Goal: Find specific page/section: Find specific page/section

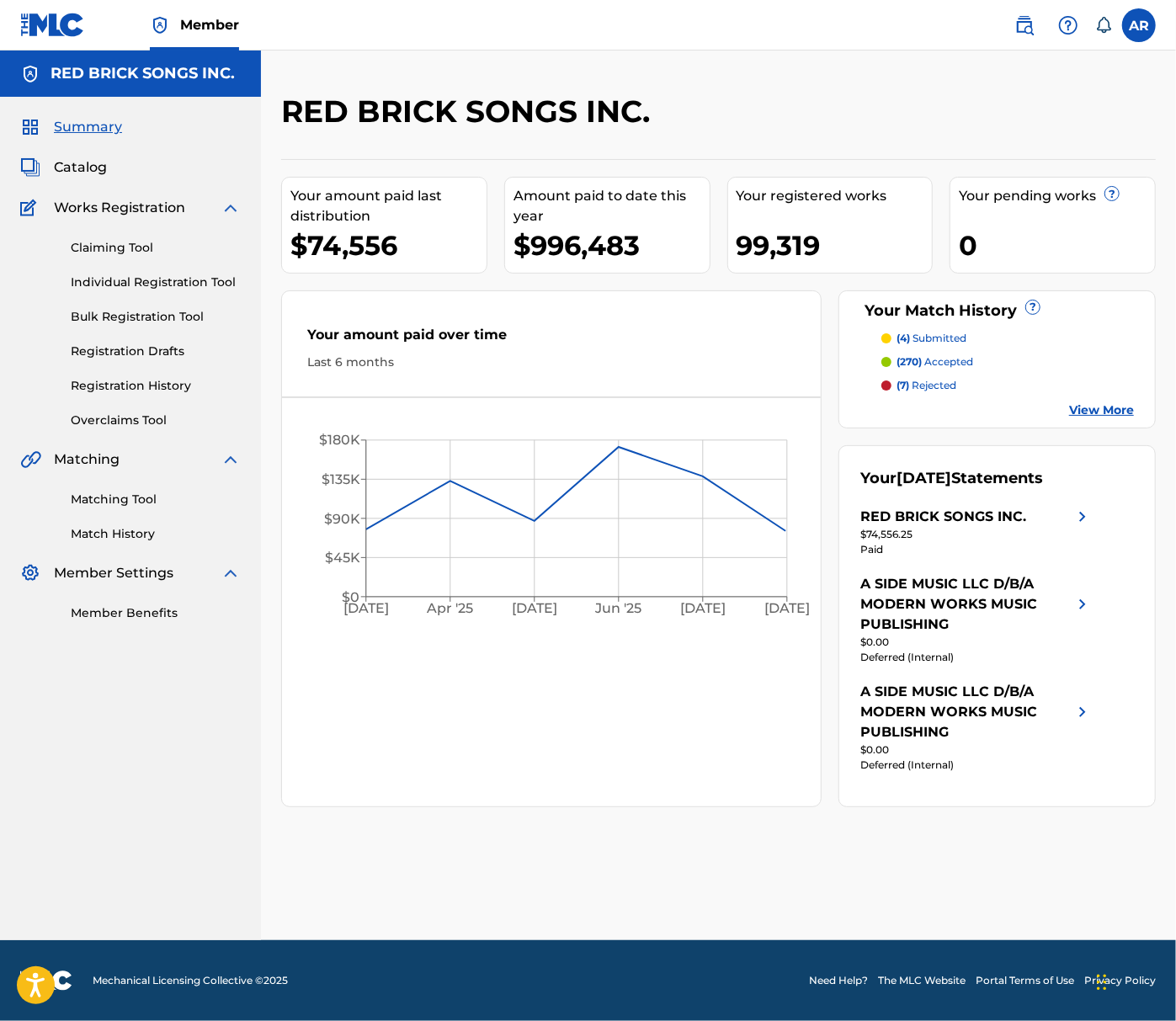
click at [66, 171] on span "Catalog" at bounding box center [81, 167] width 53 height 20
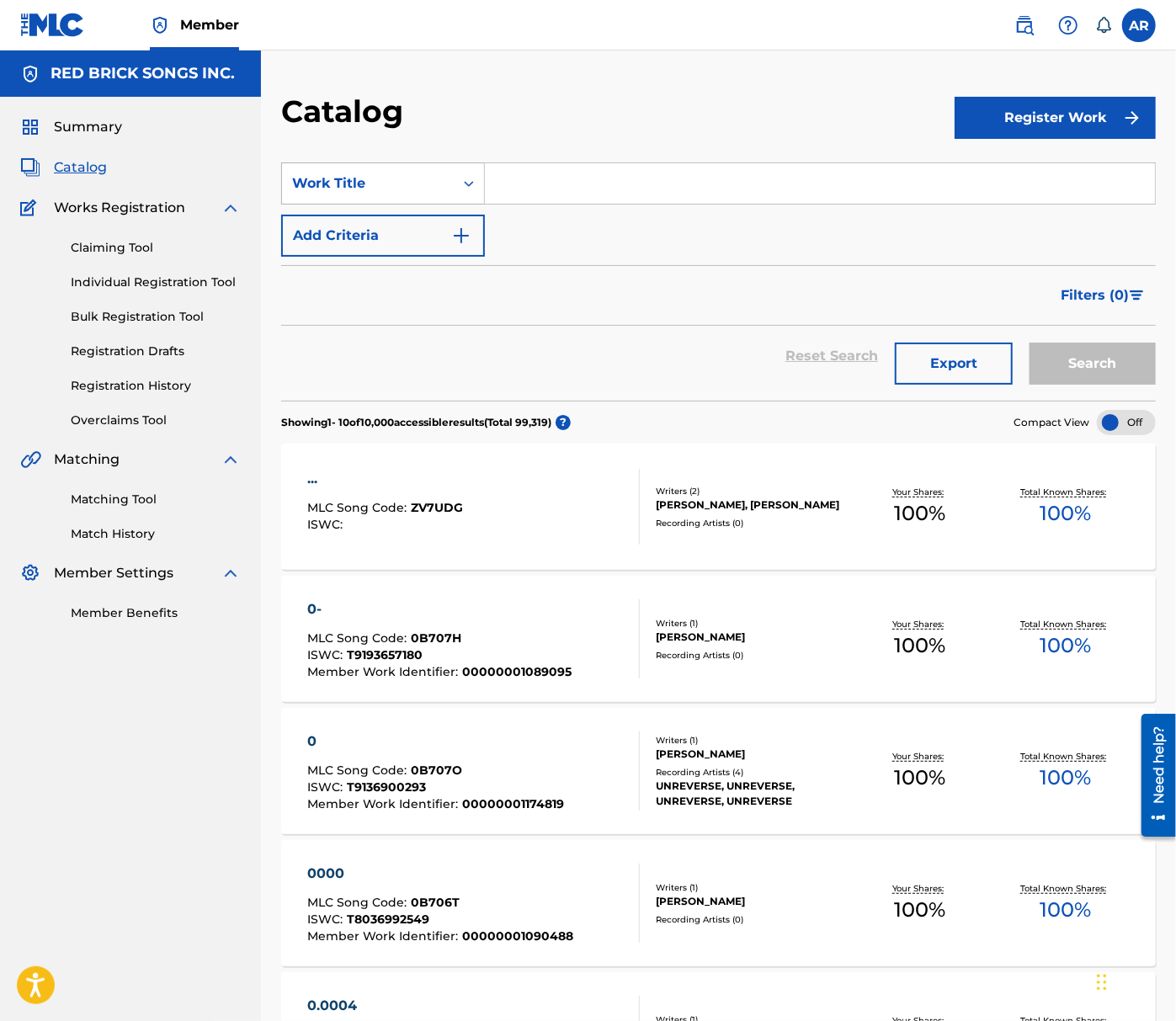
click at [404, 195] on div "Work Title" at bounding box center [368, 183] width 172 height 32
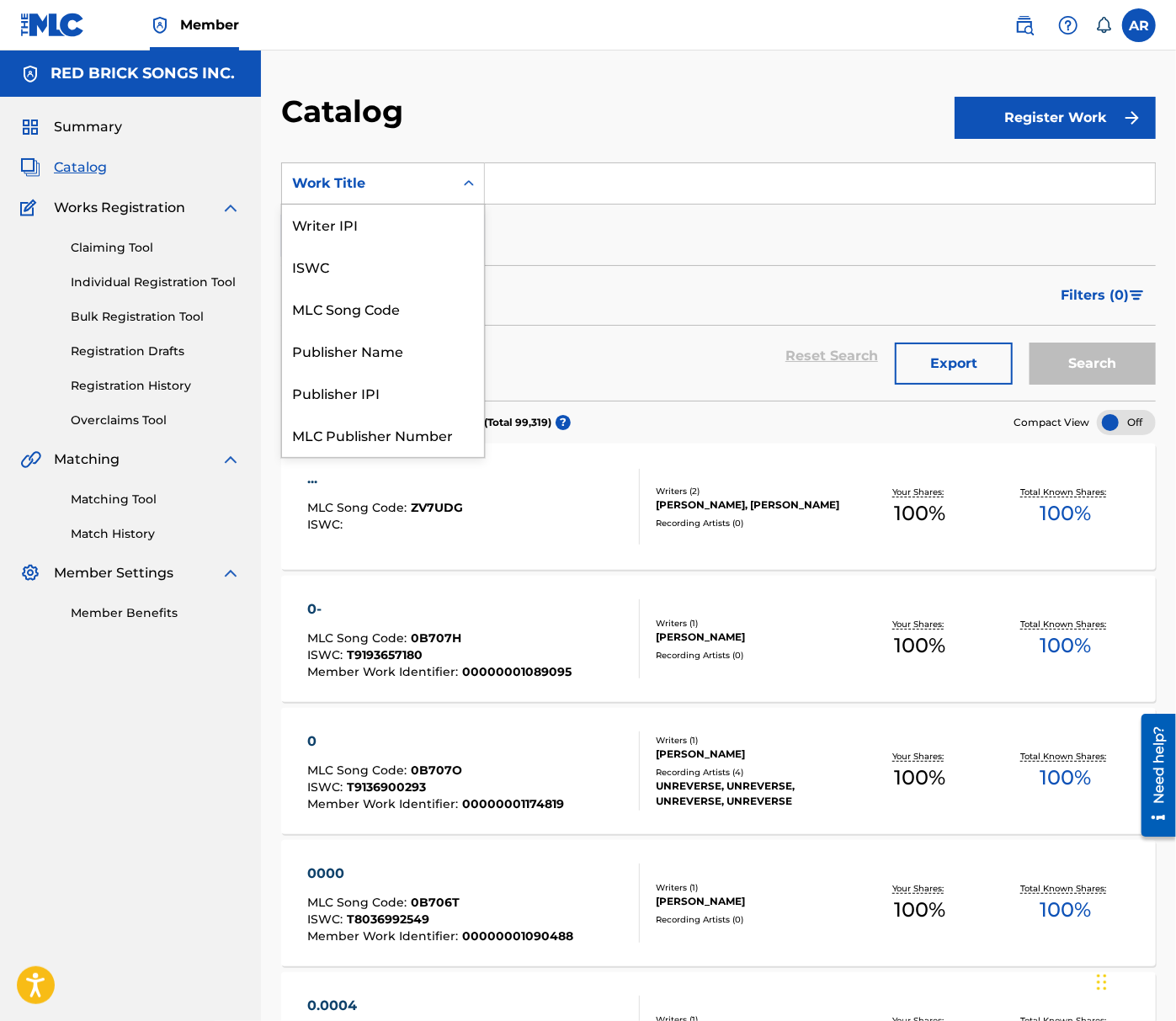
scroll to position [35, 0]
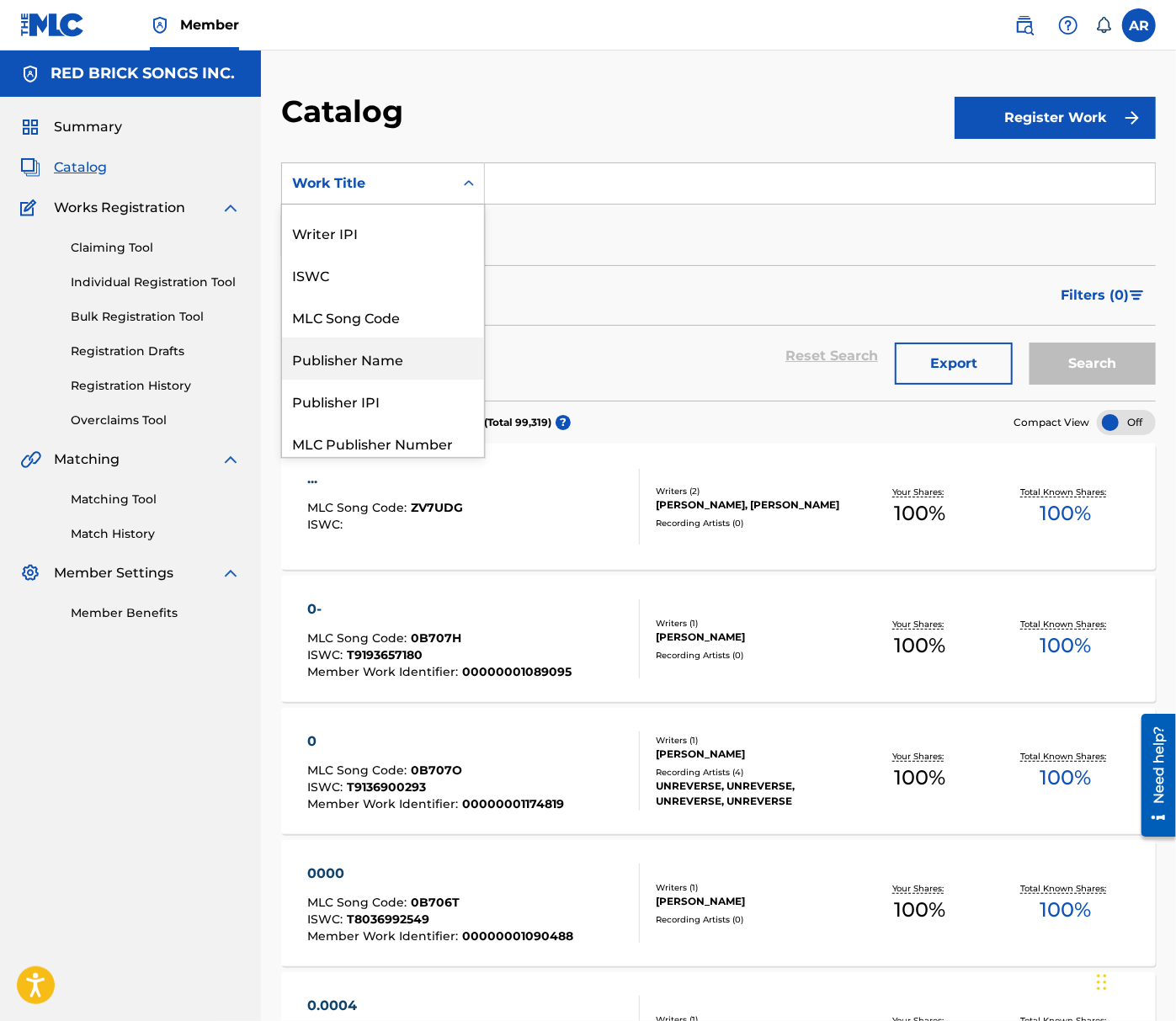
click at [393, 366] on div "Publisher Name" at bounding box center [383, 359] width 202 height 43
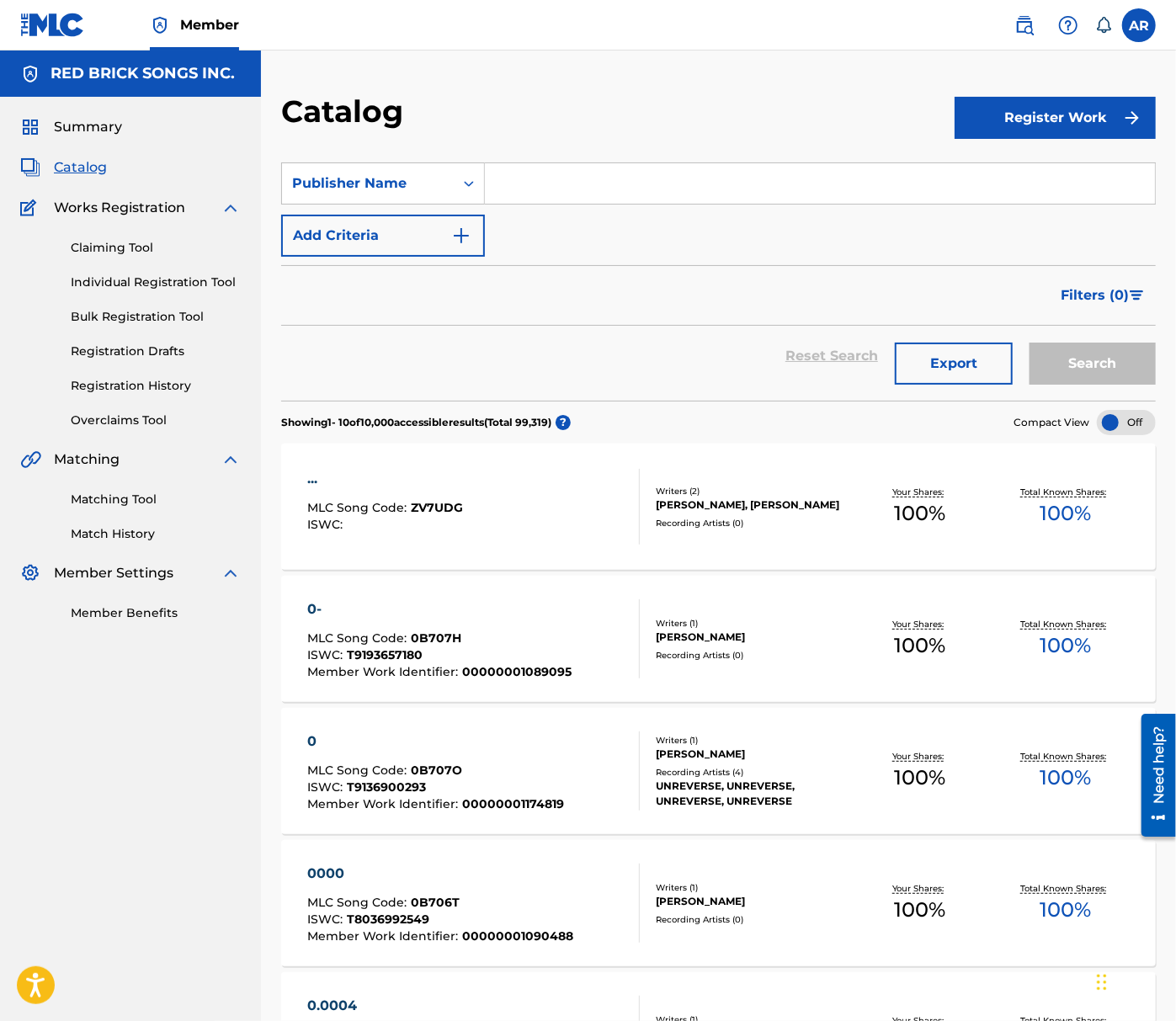
click at [577, 189] on input "Search Form" at bounding box center [820, 183] width 670 height 41
type input "sachal"
click at [1089, 359] on button "Search" at bounding box center [1093, 364] width 127 height 43
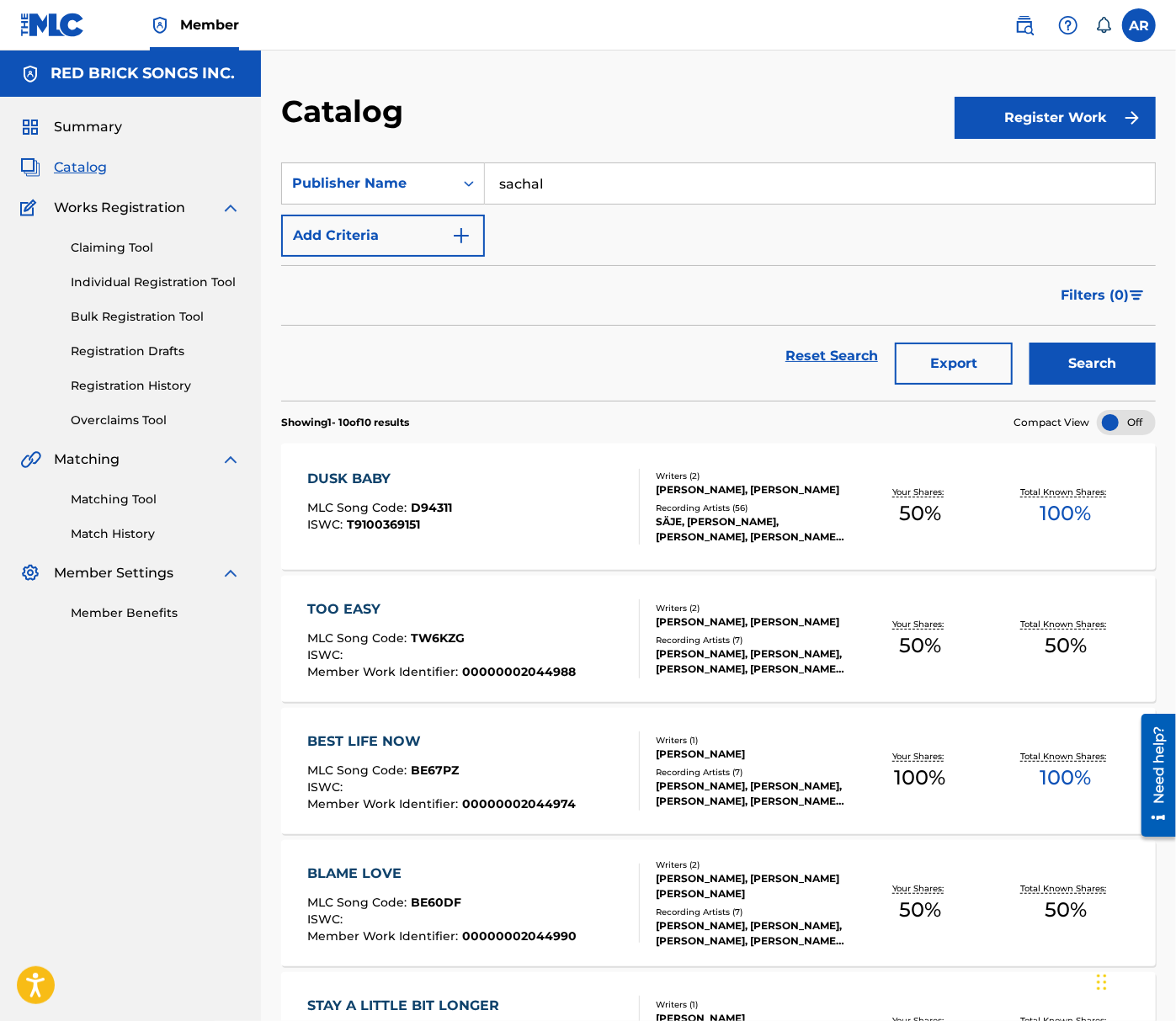
click at [797, 190] on input "sachal" at bounding box center [820, 183] width 670 height 41
click at [521, 539] on div "DUSK BABY MLC Song Code : D94311 ISWC : T9100369151" at bounding box center [474, 507] width 333 height 76
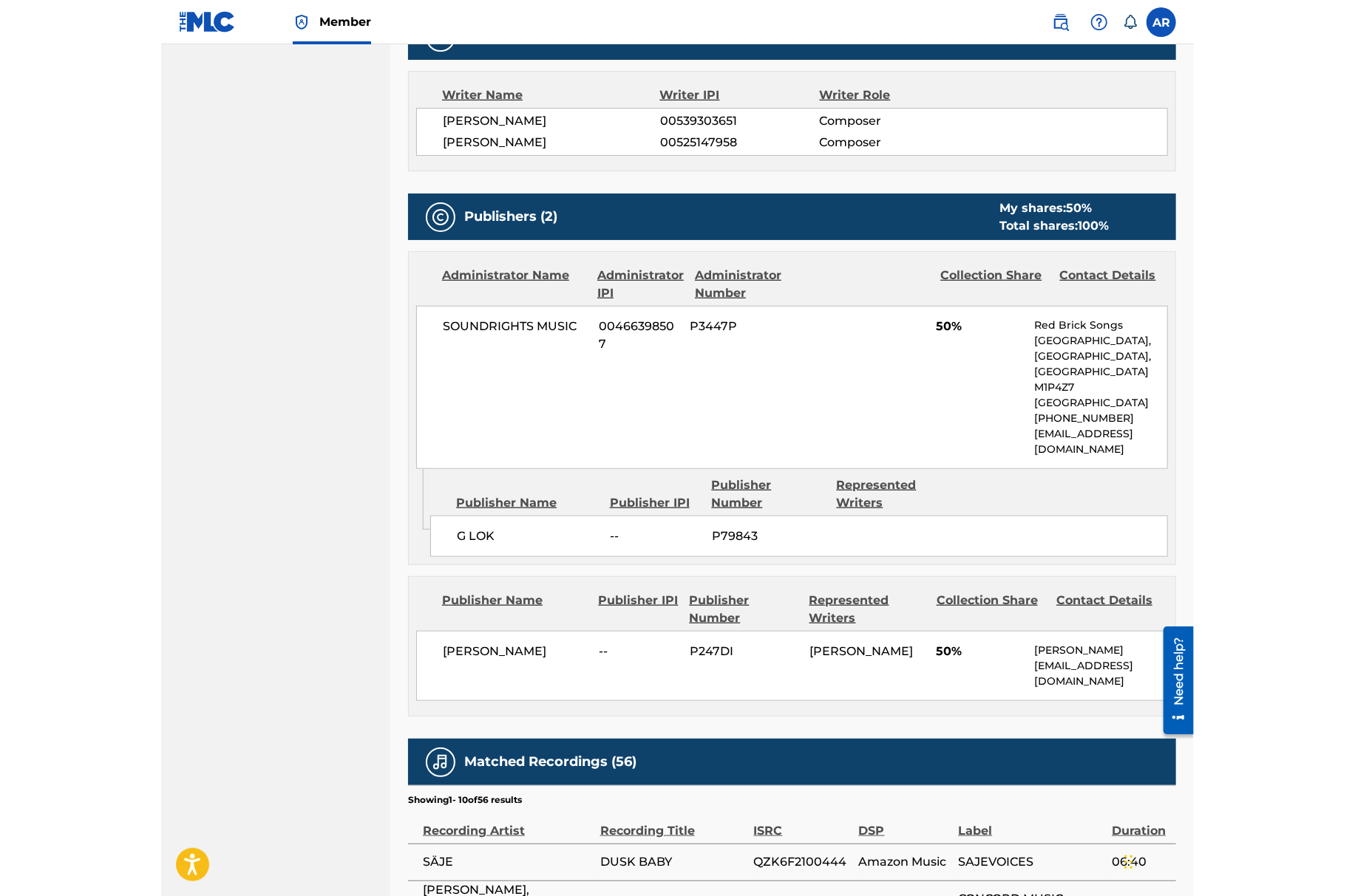
scroll to position [508, 0]
